Goal: Transaction & Acquisition: Book appointment/travel/reservation

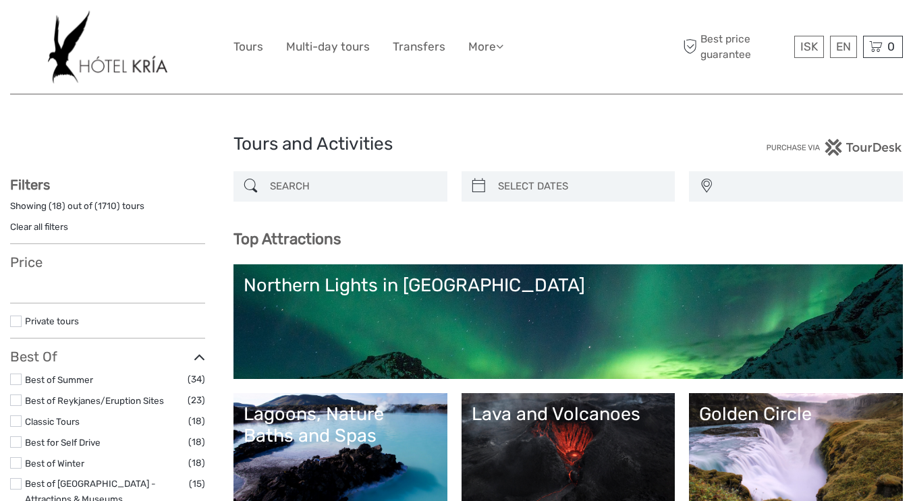
select select
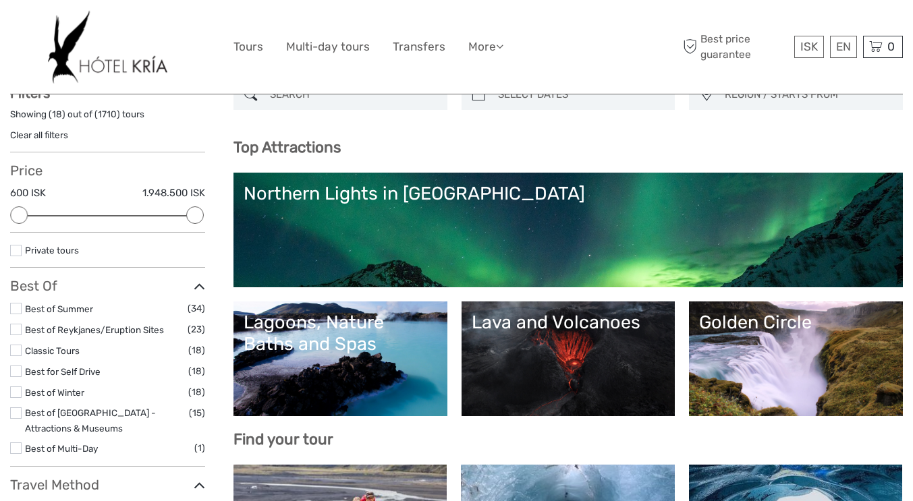
scroll to position [96, 0]
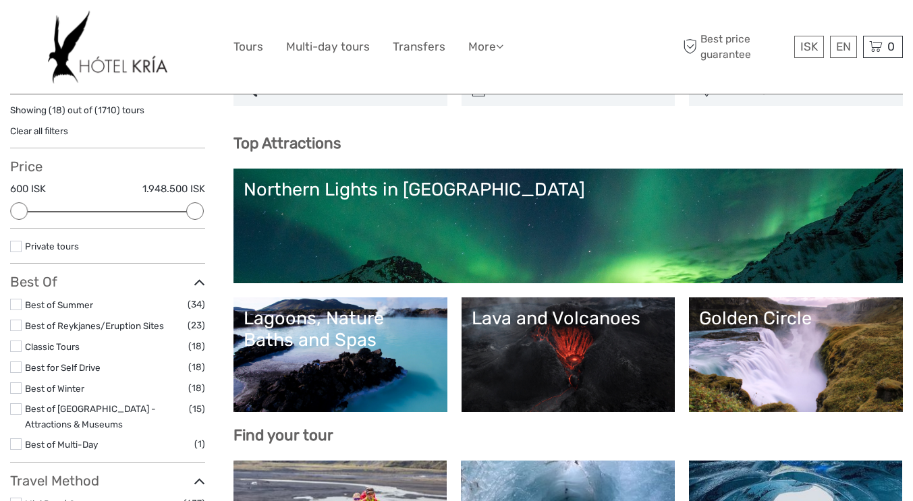
click at [422, 227] on link "Northern Lights in [GEOGRAPHIC_DATA]" at bounding box center [568, 226] width 649 height 94
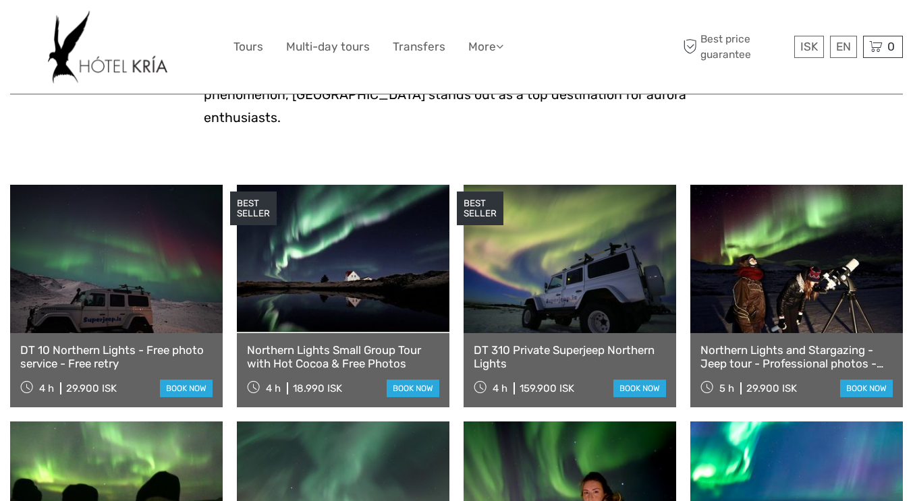
scroll to position [409, 0]
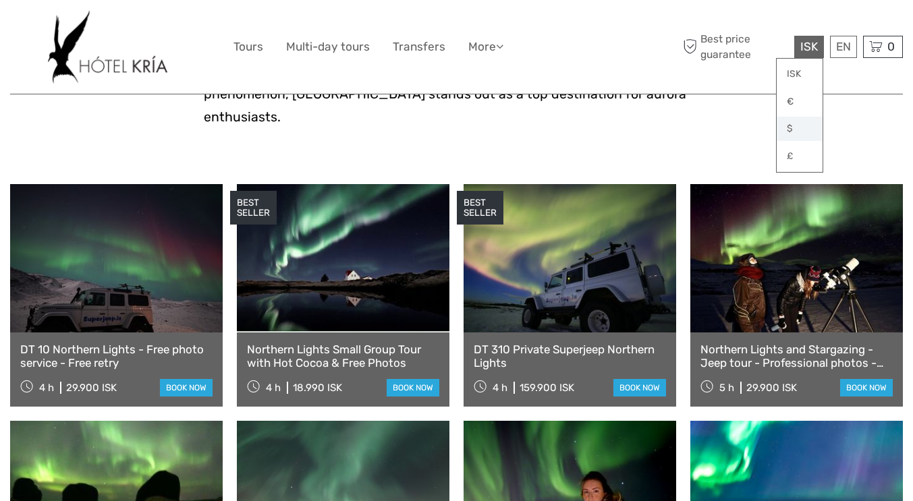
click at [794, 127] on link "$" at bounding box center [800, 129] width 46 height 24
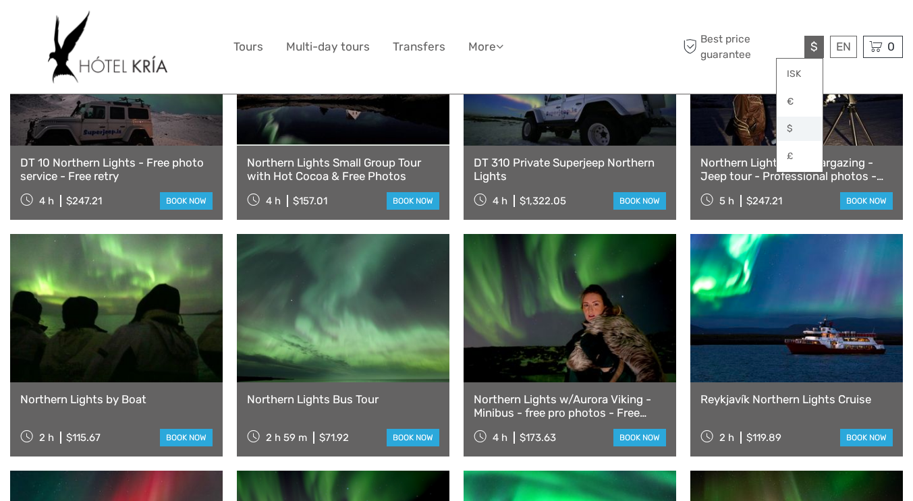
scroll to position [595, 0]
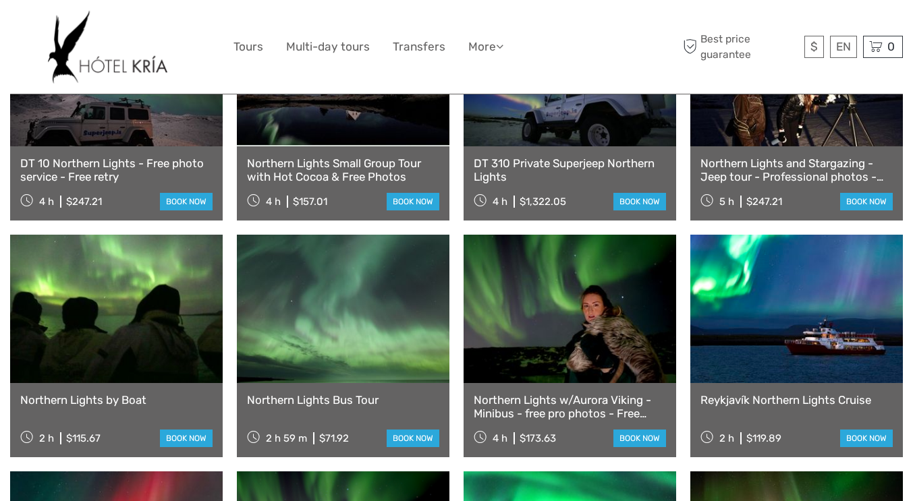
click at [331, 393] on link "Northern Lights Bus Tour" at bounding box center [343, 399] width 192 height 13
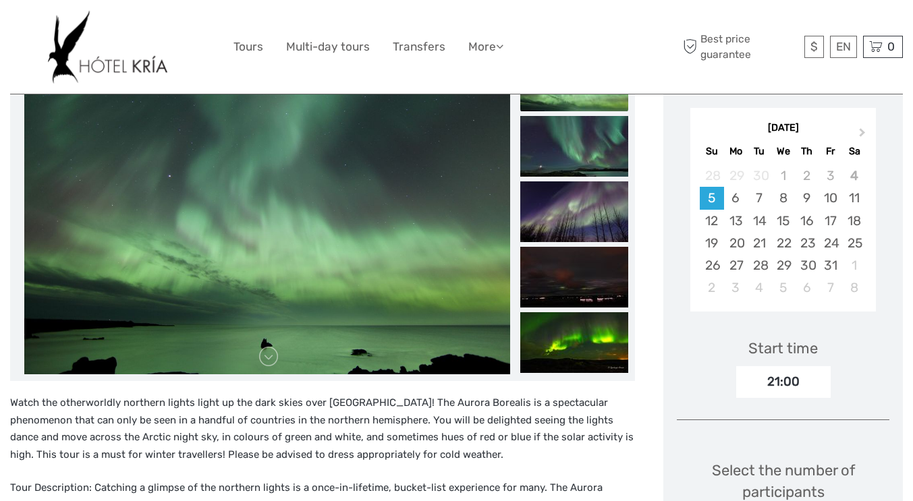
scroll to position [251, 0]
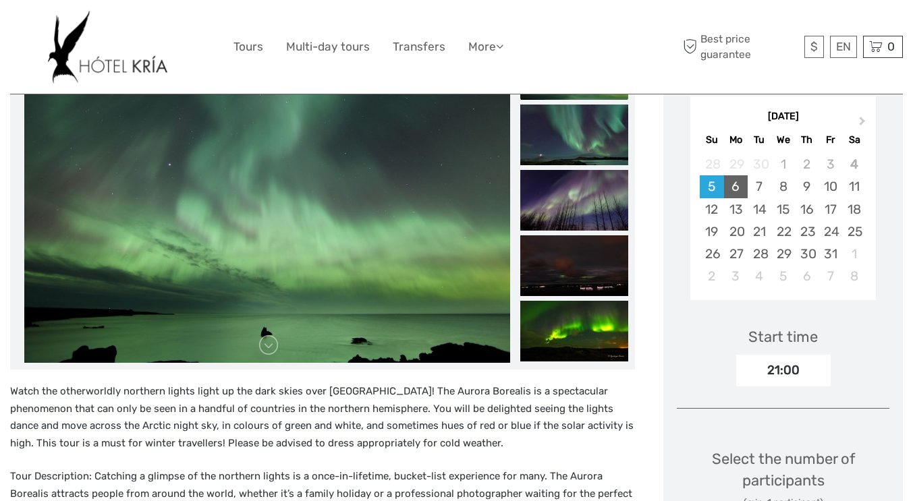
click at [731, 175] on div "6" at bounding box center [736, 186] width 24 height 22
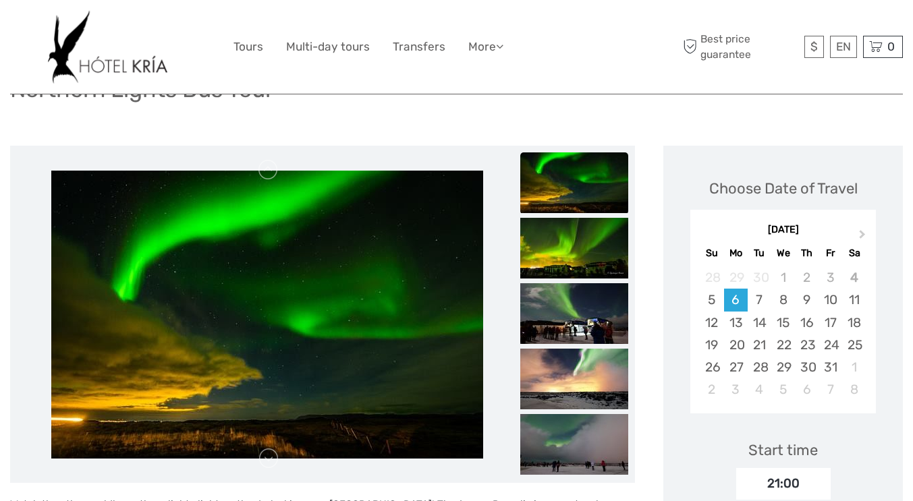
scroll to position [137, 0]
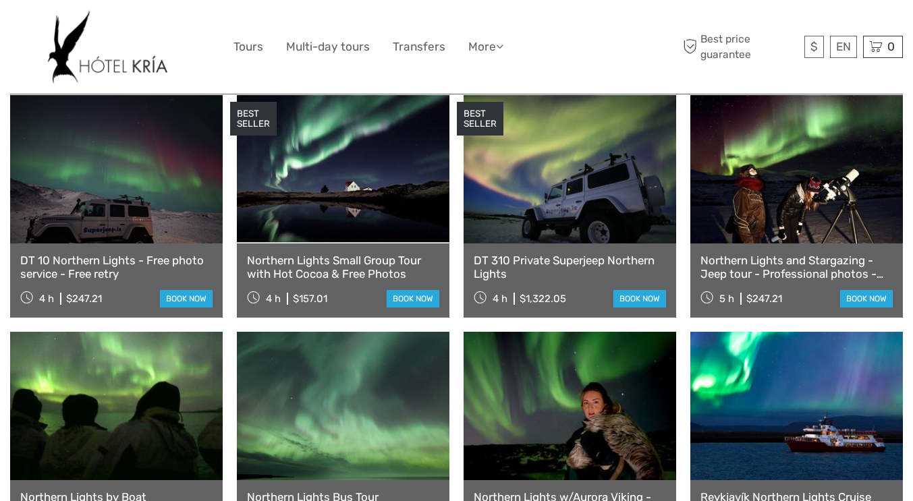
scroll to position [497, 0]
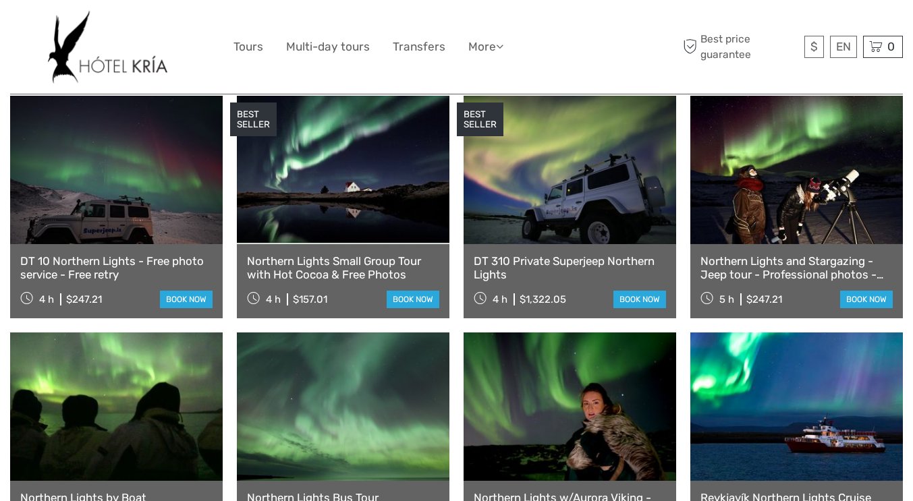
click at [99, 254] on link "DT 10 Northern Lights - Free photo service - Free retry" at bounding box center [116, 268] width 192 height 28
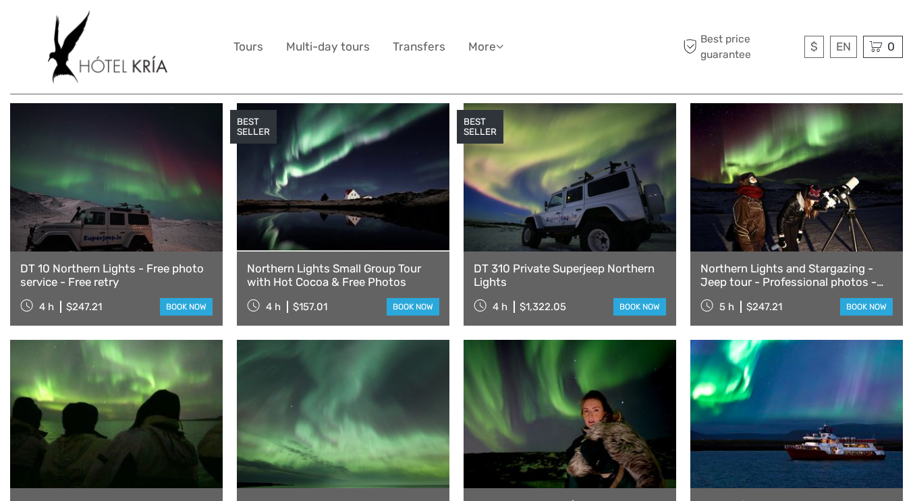
scroll to position [489, 0]
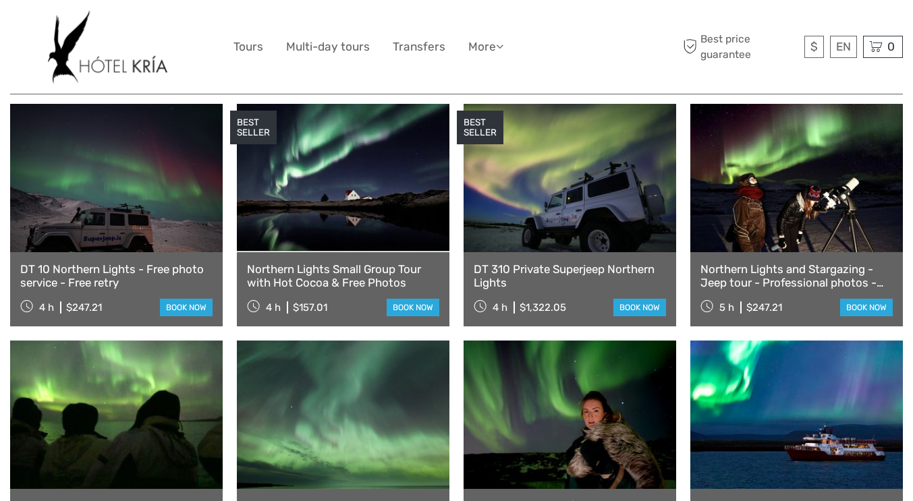
click at [308, 217] on link at bounding box center [343, 178] width 213 height 148
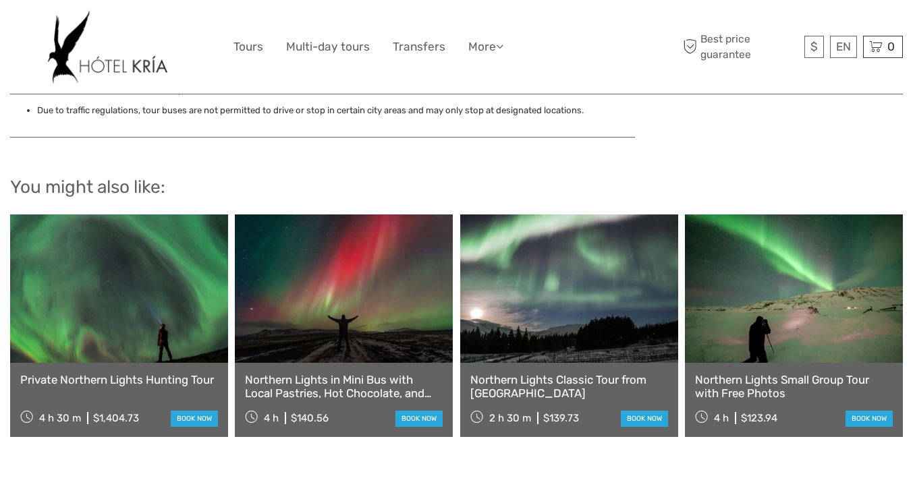
scroll to position [2214, 0]
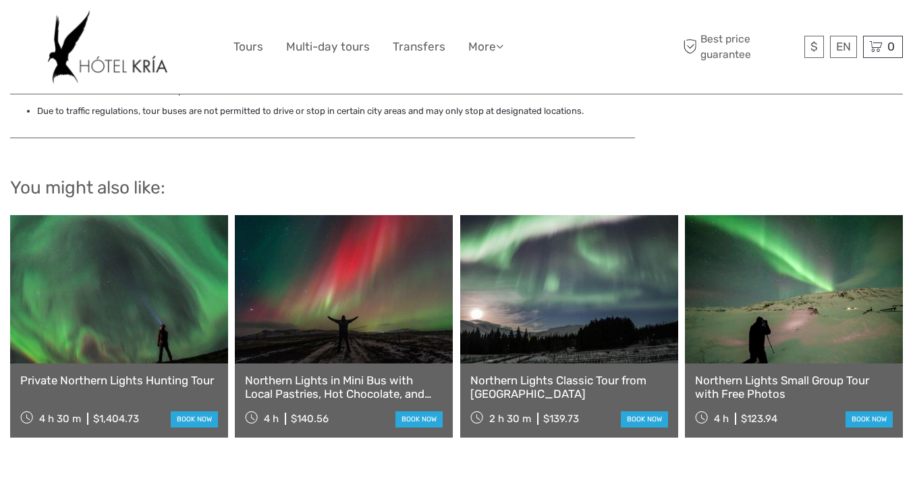
click at [301, 374] on link "Northern Lights in Mini Bus with Local Pastries, Hot Chocolate, and Photos" at bounding box center [344, 388] width 198 height 28
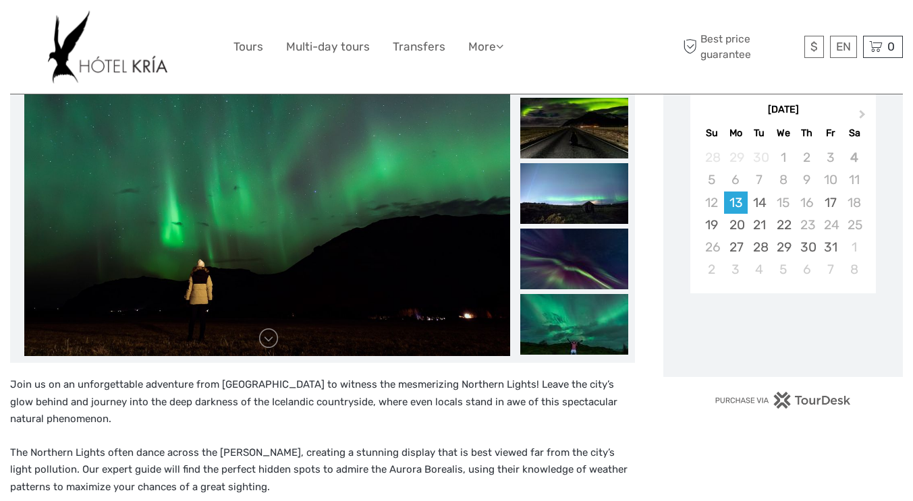
scroll to position [327, 0]
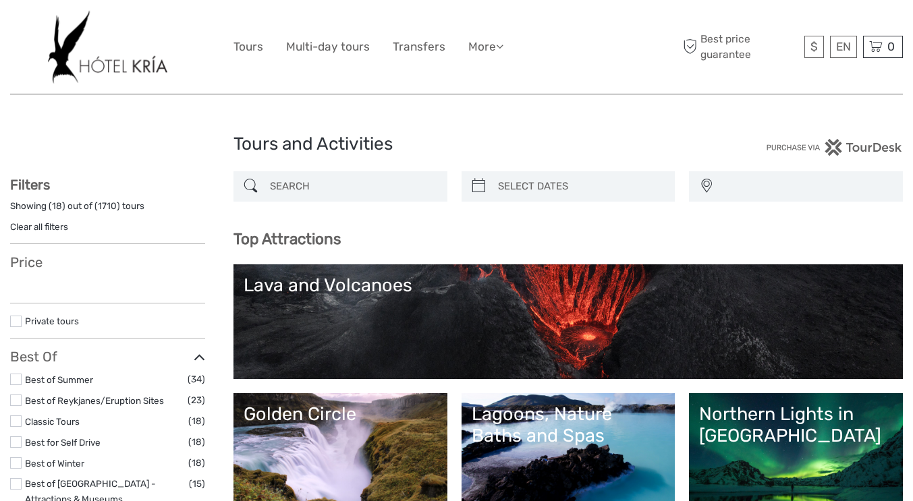
select select
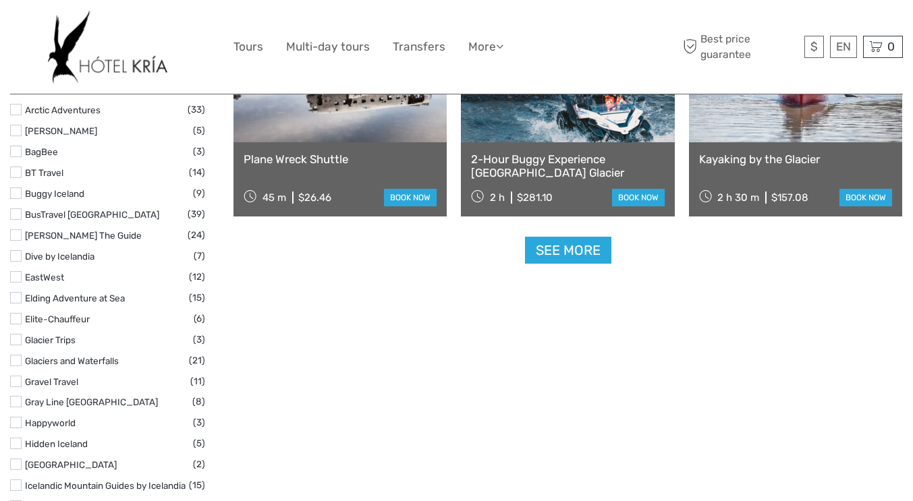
scroll to position [1747, 0]
click at [573, 255] on link "See more" at bounding box center [568, 251] width 86 height 28
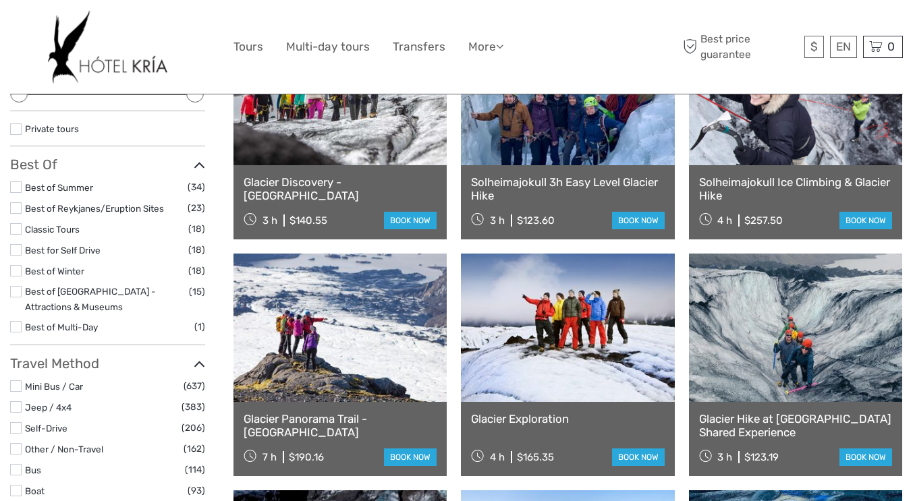
scroll to position [213, 0]
click at [534, 333] on link at bounding box center [567, 328] width 213 height 148
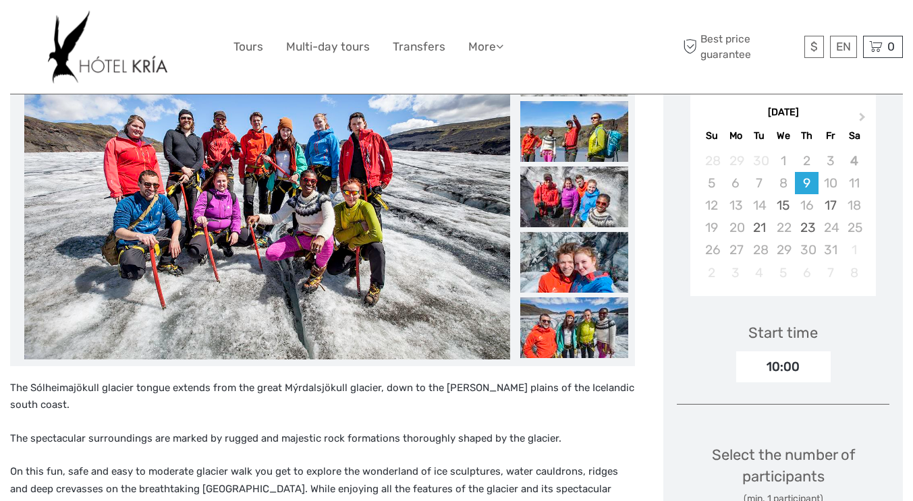
scroll to position [238, 0]
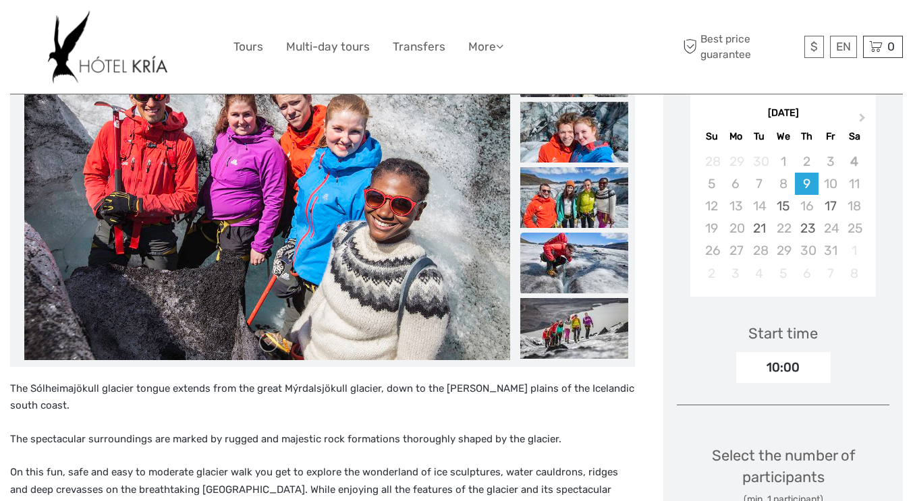
click at [569, 295] on li at bounding box center [574, 264] width 108 height 62
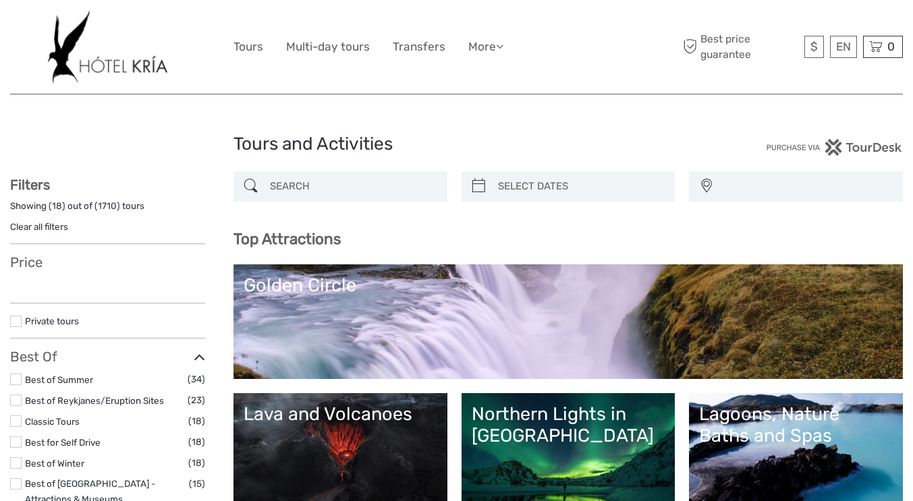
select select
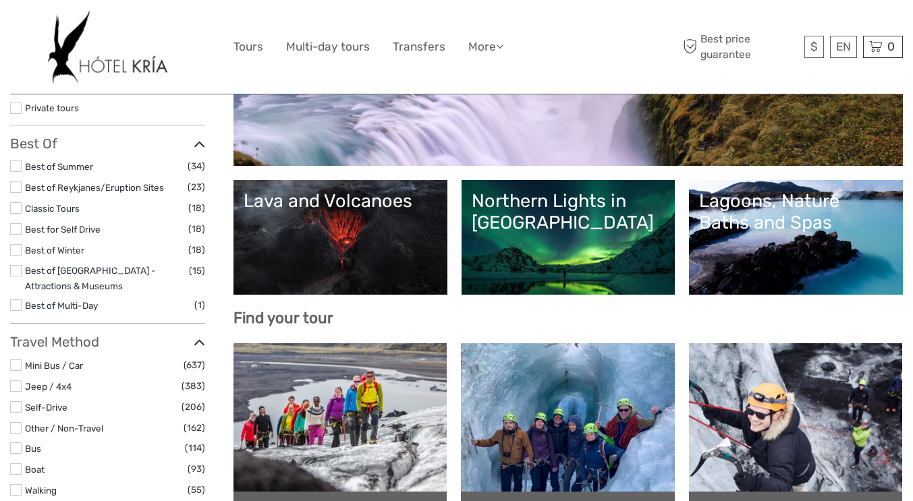
select select
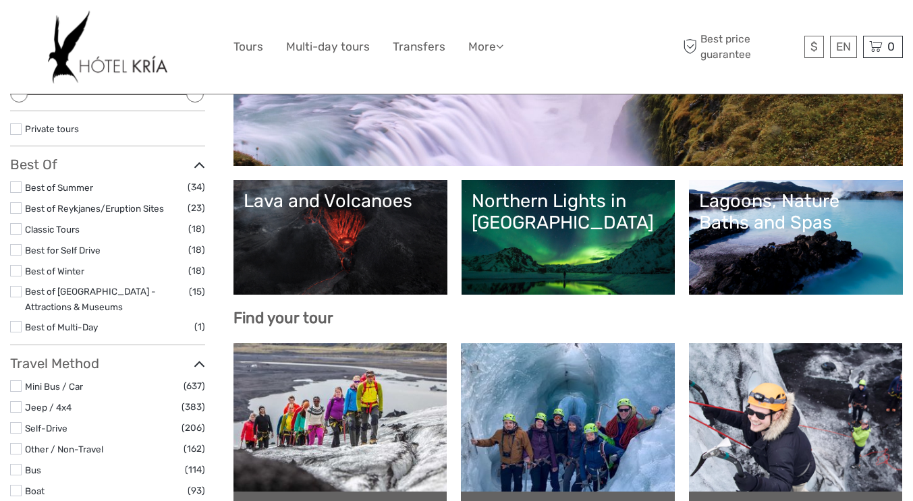
scroll to position [0, 0]
click at [308, 228] on link "Lava and Volcanoes" at bounding box center [341, 237] width 194 height 94
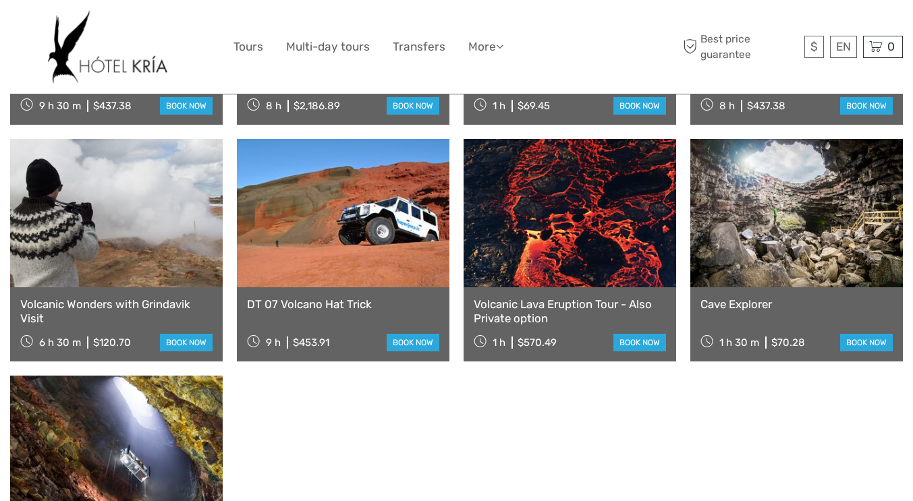
scroll to position [993, 0]
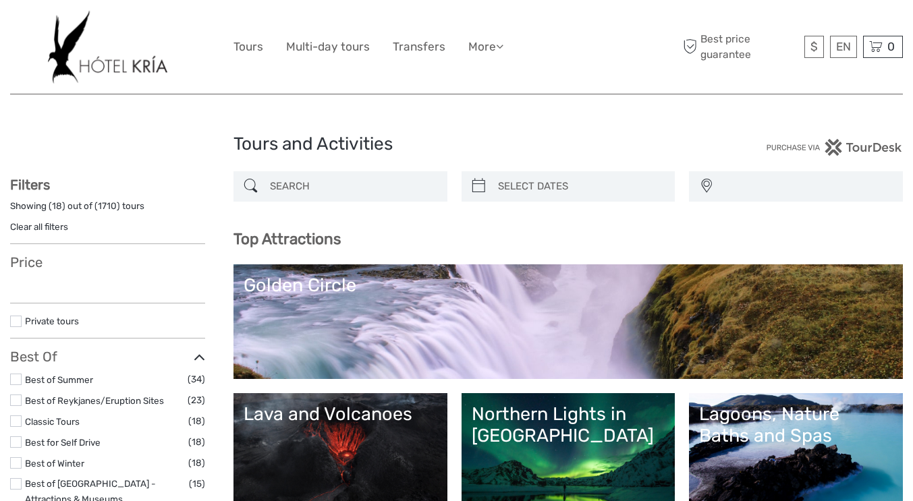
select select
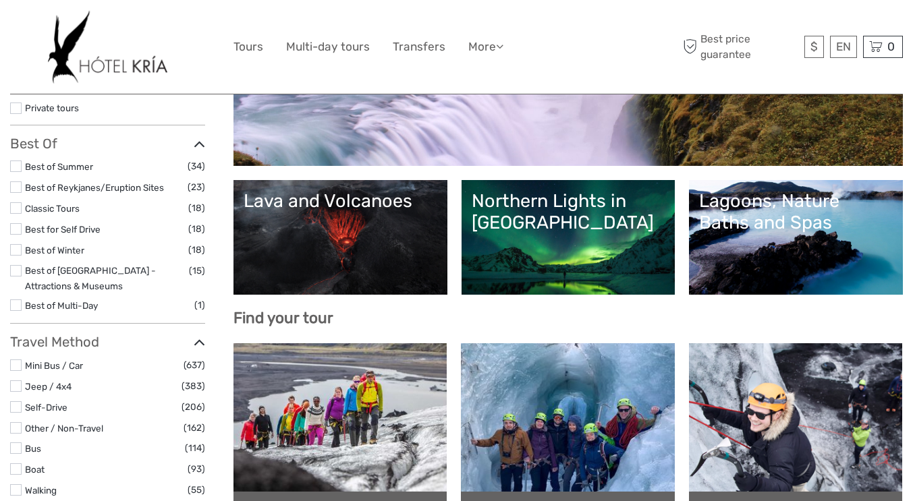
select select
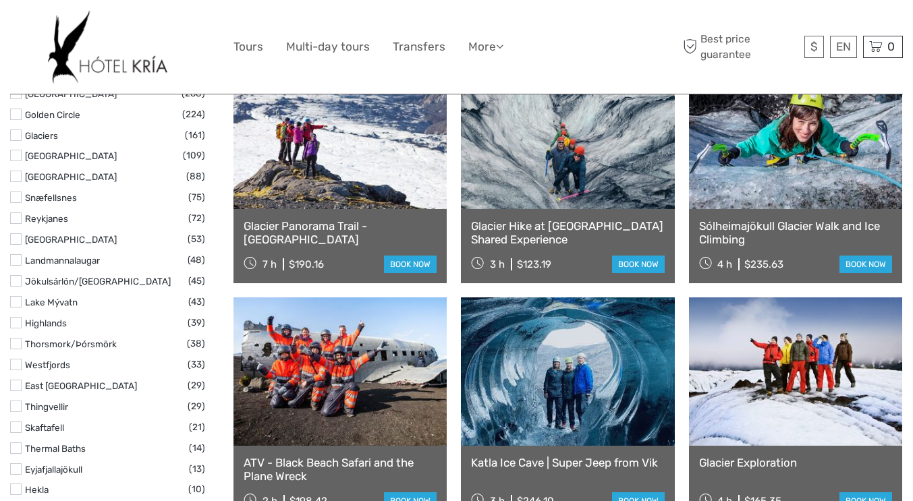
scroll to position [821, 0]
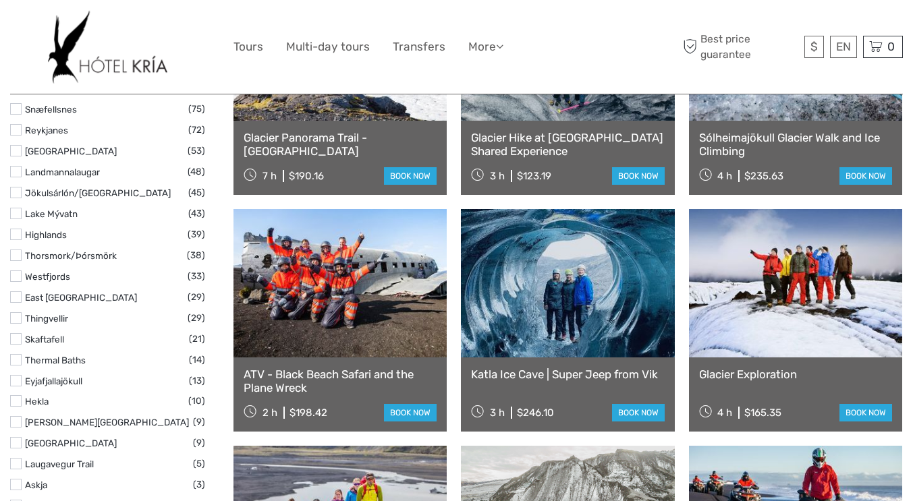
click at [546, 297] on link at bounding box center [567, 283] width 213 height 148
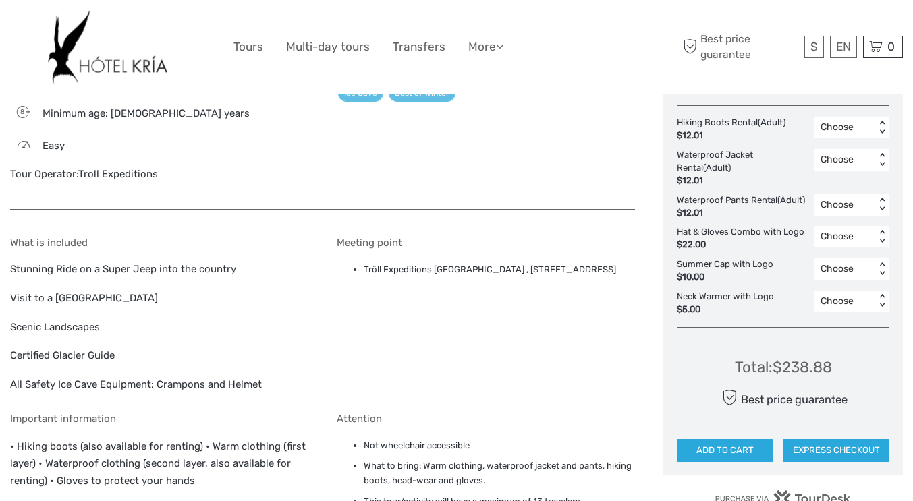
scroll to position [761, 0]
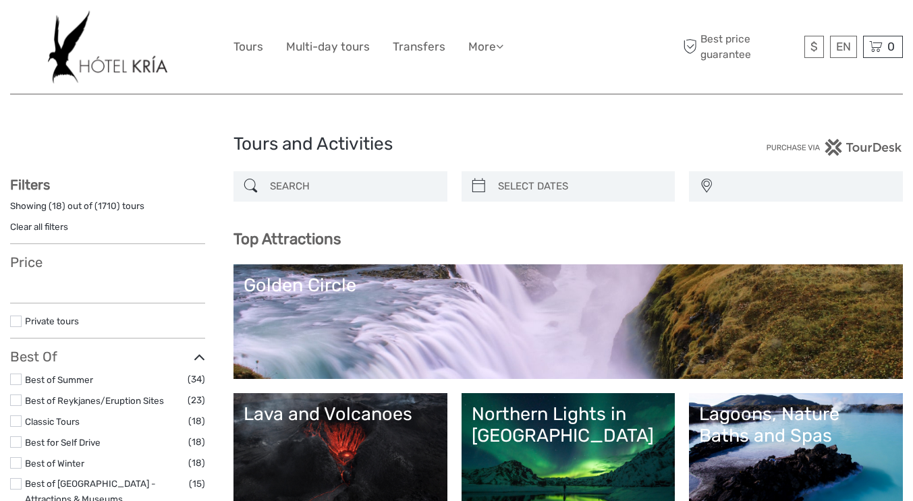
select select
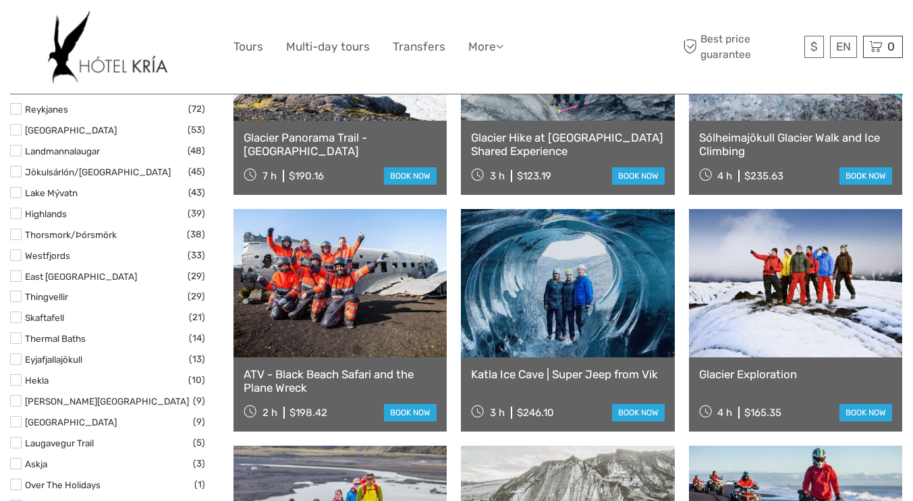
select select
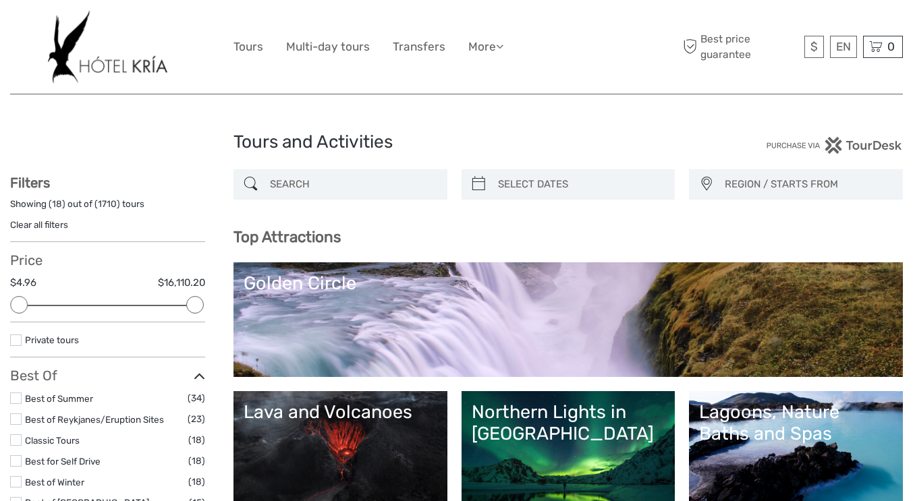
scroll to position [3, 0]
